Goal: Transaction & Acquisition: Purchase product/service

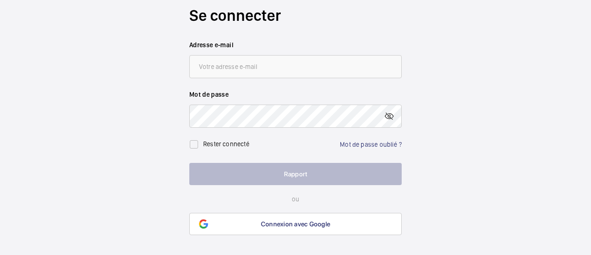
scroll to position [9, 0]
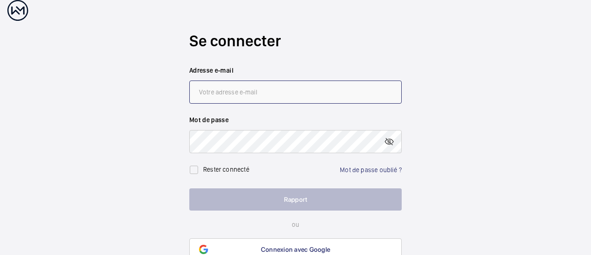
type input "[PERSON_NAME][EMAIL_ADDRESS][DOMAIN_NAME]"
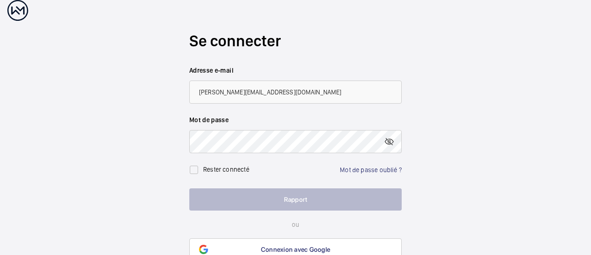
click at [322, 208] on button "Rapport" at bounding box center [295, 199] width 212 height 22
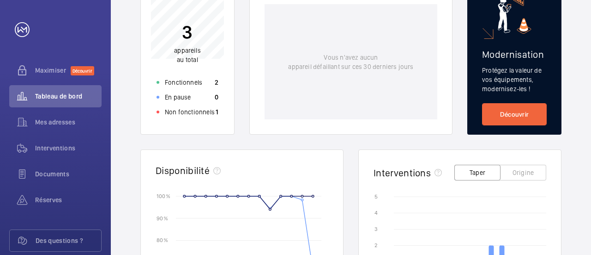
scroll to position [141, 0]
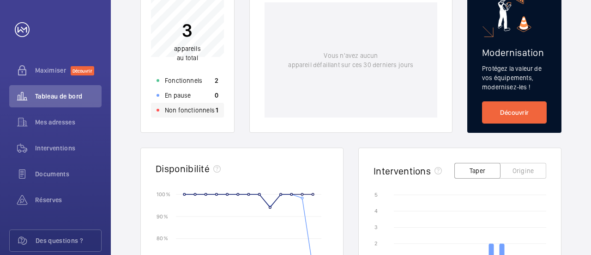
click at [178, 108] on font "Non fonctionnels" at bounding box center [190, 109] width 50 height 7
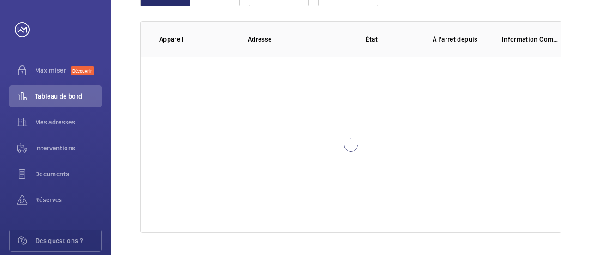
scroll to position [104, 0]
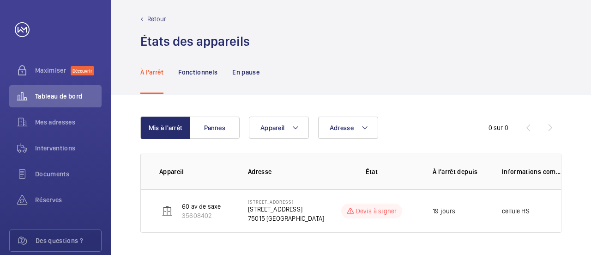
scroll to position [8, 0]
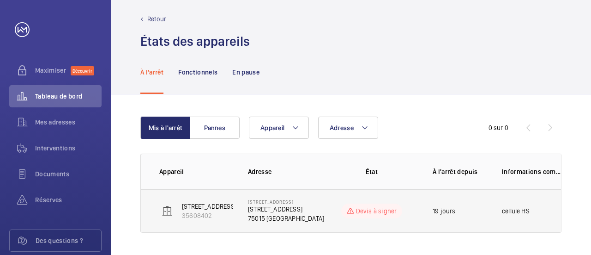
click at [375, 207] on font "Devis à signer" at bounding box center [376, 210] width 41 height 7
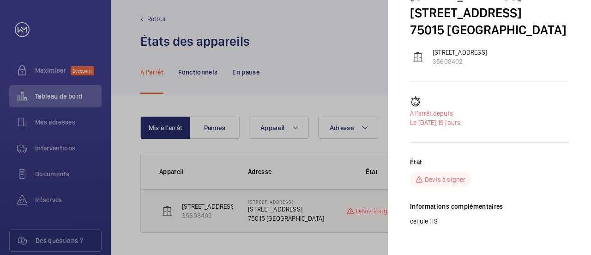
scroll to position [51, 0]
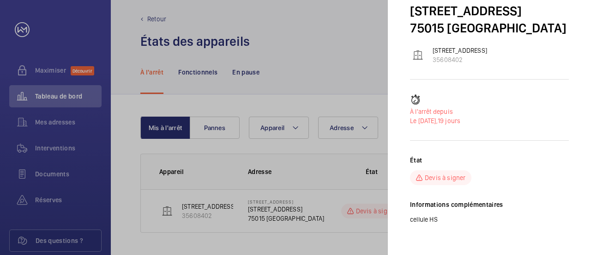
click at [438, 181] on font "Devis à signer" at bounding box center [445, 177] width 41 height 7
click at [151, 210] on div at bounding box center [295, 127] width 591 height 255
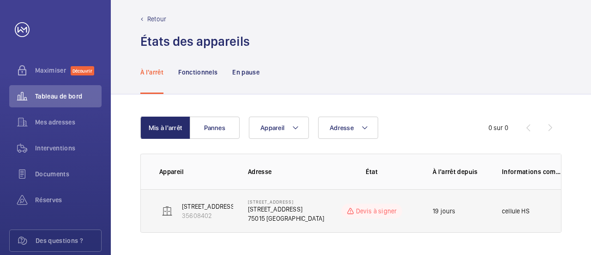
click at [198, 207] on font "[STREET_ADDRESS]" at bounding box center [209, 205] width 55 height 7
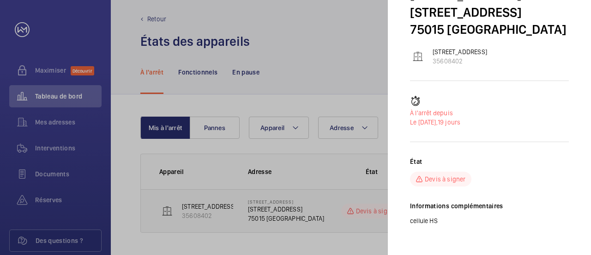
scroll to position [73, 0]
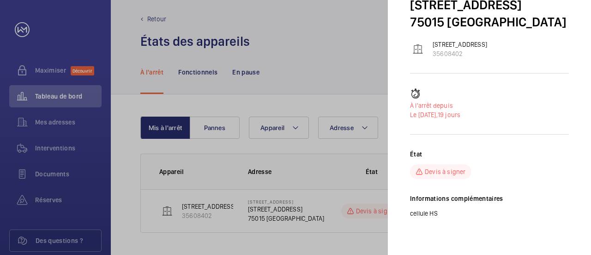
click at [429, 172] on font "Devis à signer" at bounding box center [445, 171] width 41 height 7
click at [359, 237] on div at bounding box center [295, 127] width 591 height 255
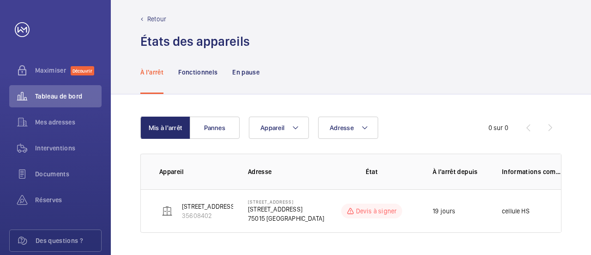
scroll to position [0, 0]
click at [44, 121] on font "Mes adresses" at bounding box center [55, 121] width 40 height 7
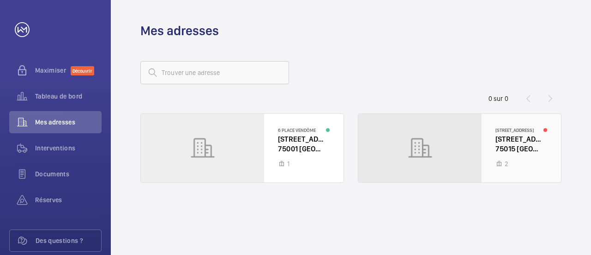
click at [528, 165] on div at bounding box center [459, 148] width 203 height 68
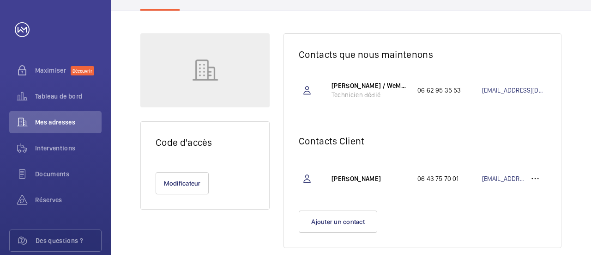
scroll to position [123, 0]
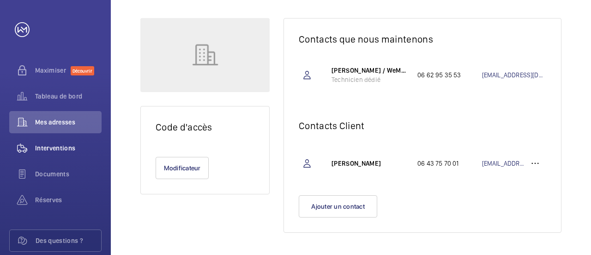
click at [57, 148] on font "Interventions" at bounding box center [55, 147] width 41 height 7
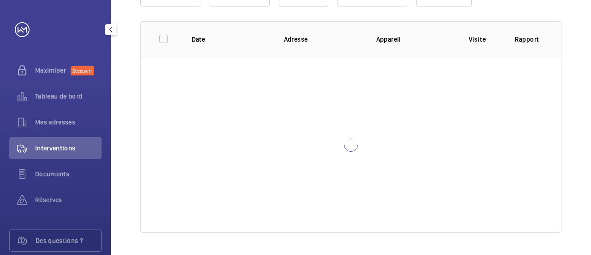
scroll to position [88, 0]
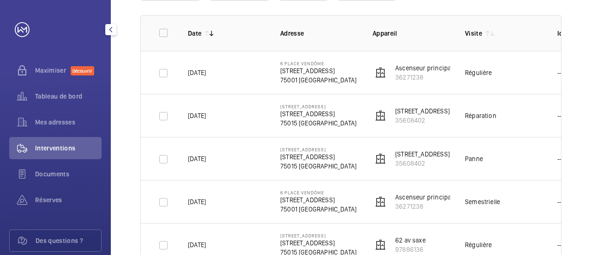
scroll to position [133, 0]
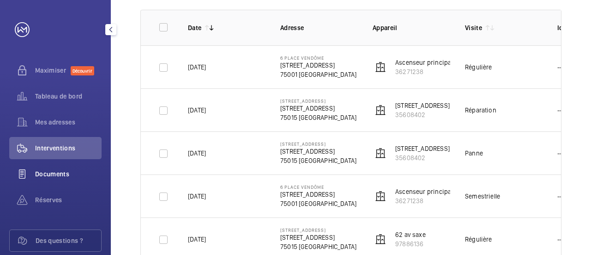
click at [56, 177] on font "Documents" at bounding box center [52, 173] width 34 height 7
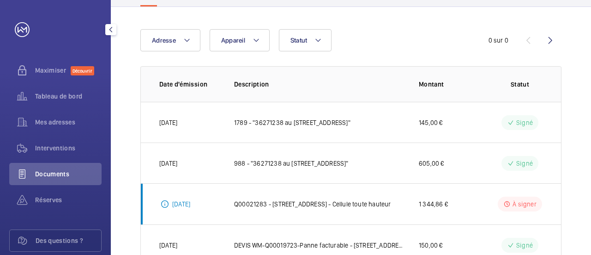
scroll to position [90, 0]
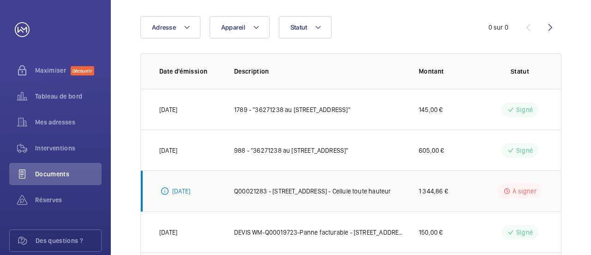
click at [521, 188] on font "À signer" at bounding box center [525, 190] width 24 height 7
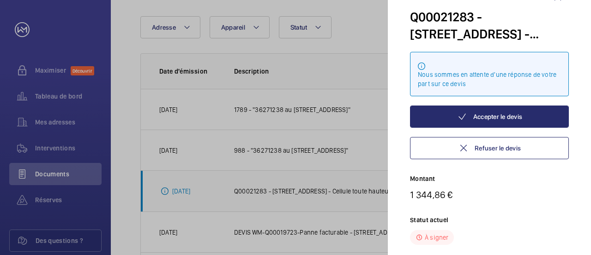
scroll to position [28, 0]
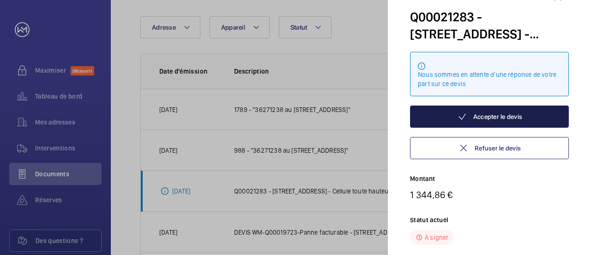
click at [514, 118] on font "Accepter le devis" at bounding box center [497, 116] width 49 height 7
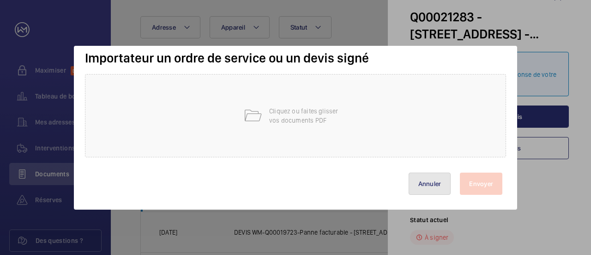
click at [437, 189] on button "Annuler" at bounding box center [430, 183] width 42 height 22
